Goal: Find specific page/section: Find specific page/section

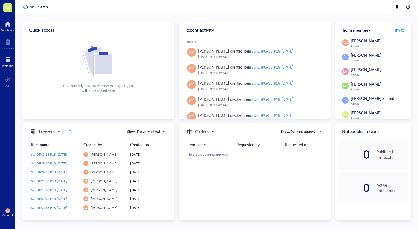
click at [6, 57] on div at bounding box center [8, 59] width 12 height 9
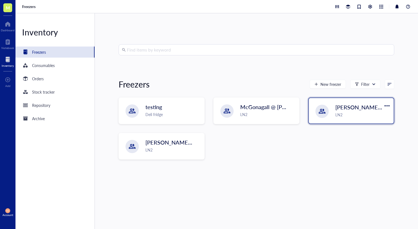
click at [344, 115] on div "LN2" at bounding box center [363, 115] width 55 height 6
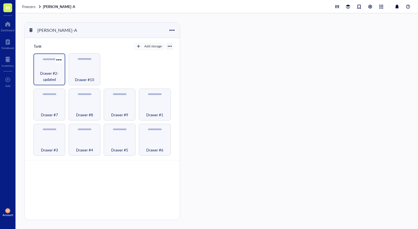
click at [52, 71] on span "Drawer #2-updated" at bounding box center [49, 76] width 26 height 12
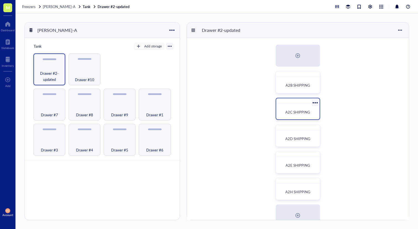
click at [295, 111] on span "A2C SHIPPING" at bounding box center [298, 111] width 25 height 5
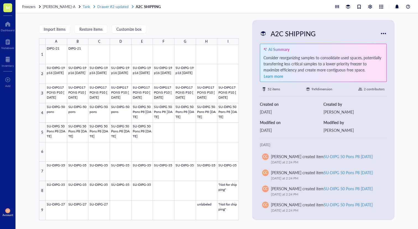
click at [102, 7] on span "Drawer #2-updated" at bounding box center [112, 6] width 31 height 5
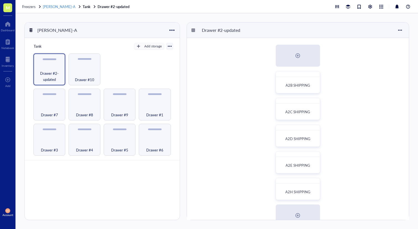
click at [55, 8] on span "[PERSON_NAME]-A" at bounding box center [59, 6] width 33 height 5
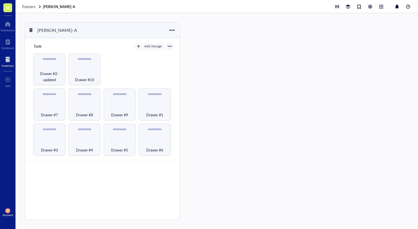
click at [4, 60] on div at bounding box center [8, 59] width 12 height 9
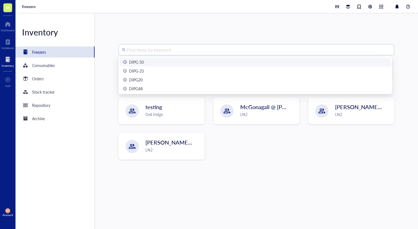
click at [195, 53] on input "search" at bounding box center [259, 50] width 264 height 11
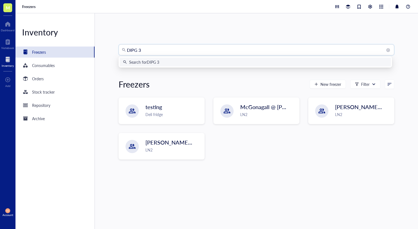
type input "DIPG 38"
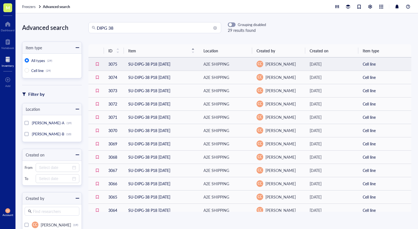
click at [181, 65] on td "SU-DIPG-38 P18 [DATE]" at bounding box center [161, 63] width 75 height 13
